Goal: Information Seeking & Learning: Learn about a topic

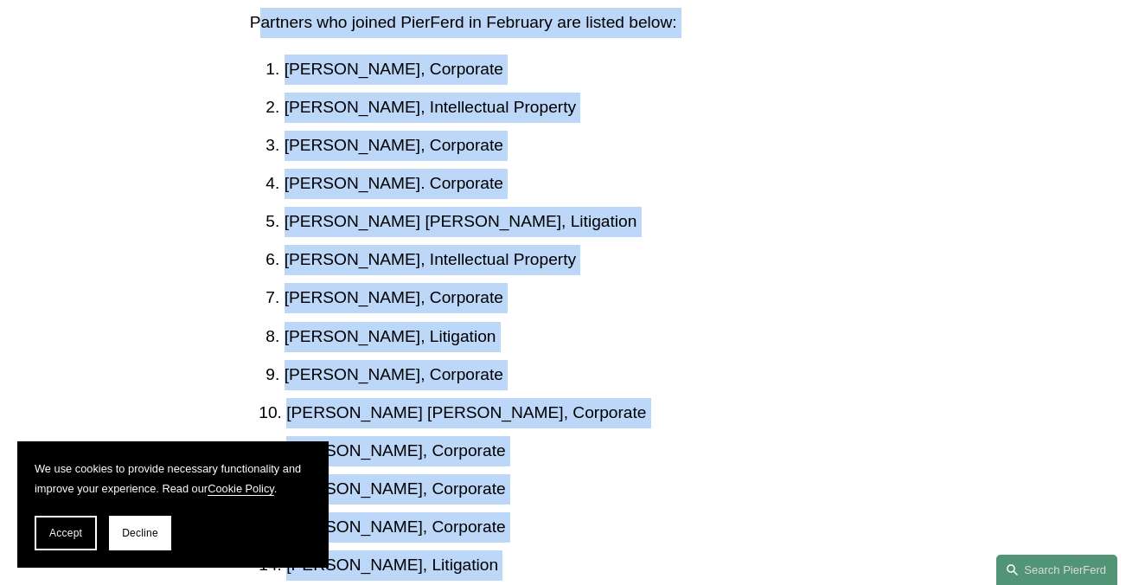
scroll to position [1009, 0]
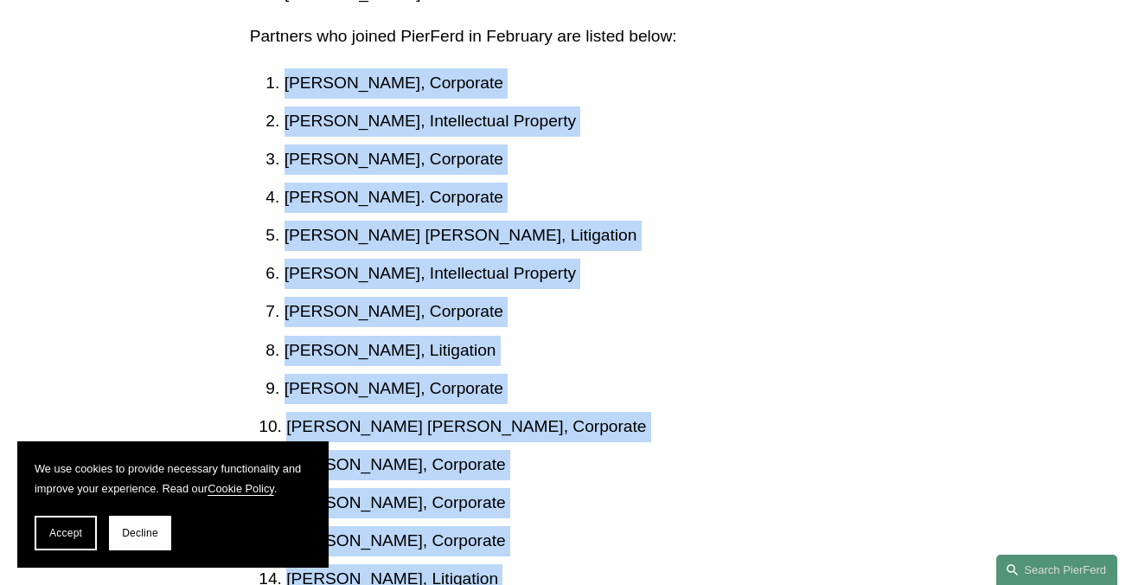
drag, startPoint x: 486, startPoint y: 388, endPoint x: 266, endPoint y: 62, distance: 393.3
click at [266, 62] on div "Firm continues expansion following debut in [DATE], serving as premier destinat…" at bounding box center [573, 408] width 646 height 1987
copy ol "[PERSON_NAME], Corporate [PERSON_NAME], Intellectual Property [PERSON_NAME], Co…"
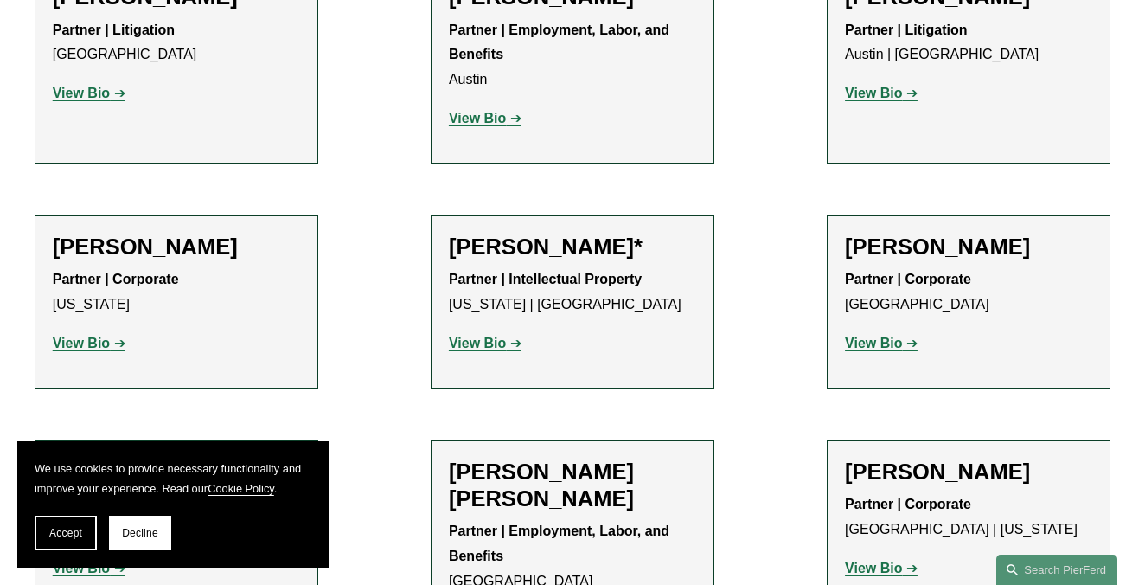
scroll to position [779, 0]
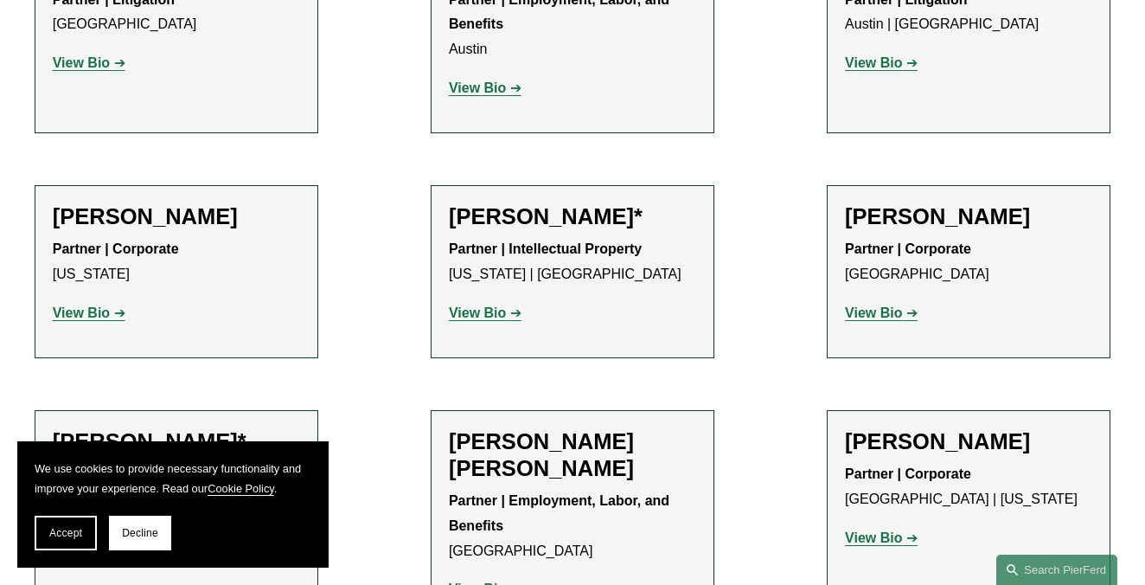
click at [76, 316] on strong "View Bio" at bounding box center [81, 312] width 57 height 15
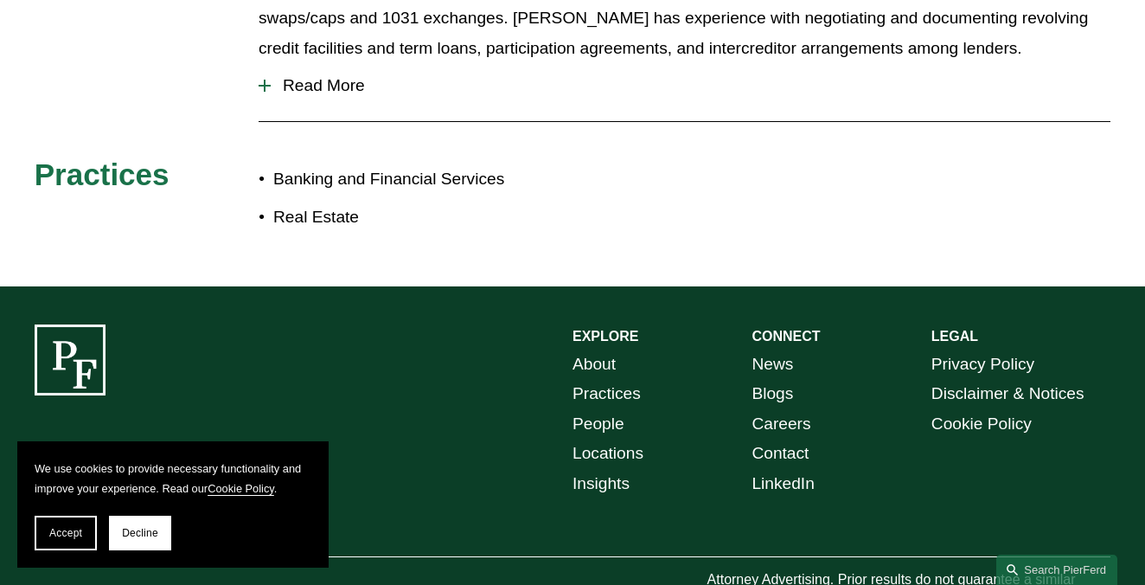
scroll to position [839, 0]
